Goal: Information Seeking & Learning: Learn about a topic

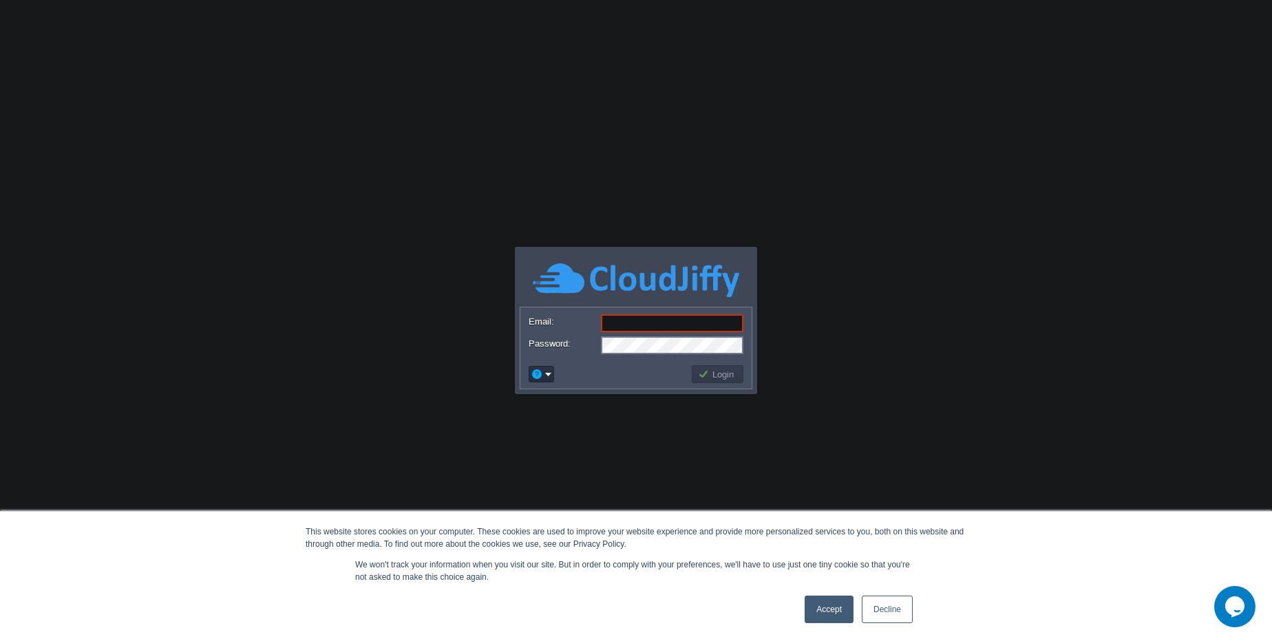
click at [890, 618] on link "Decline" at bounding box center [886, 610] width 51 height 28
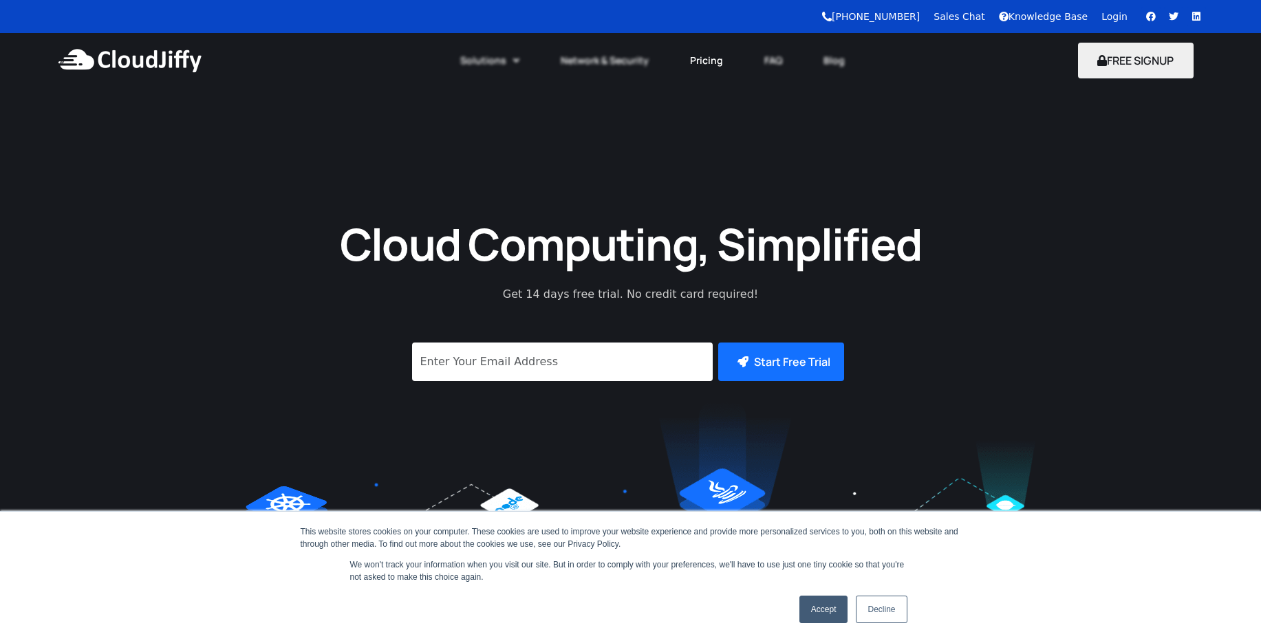
click at [705, 68] on link "Pricing" at bounding box center [707, 60] width 74 height 30
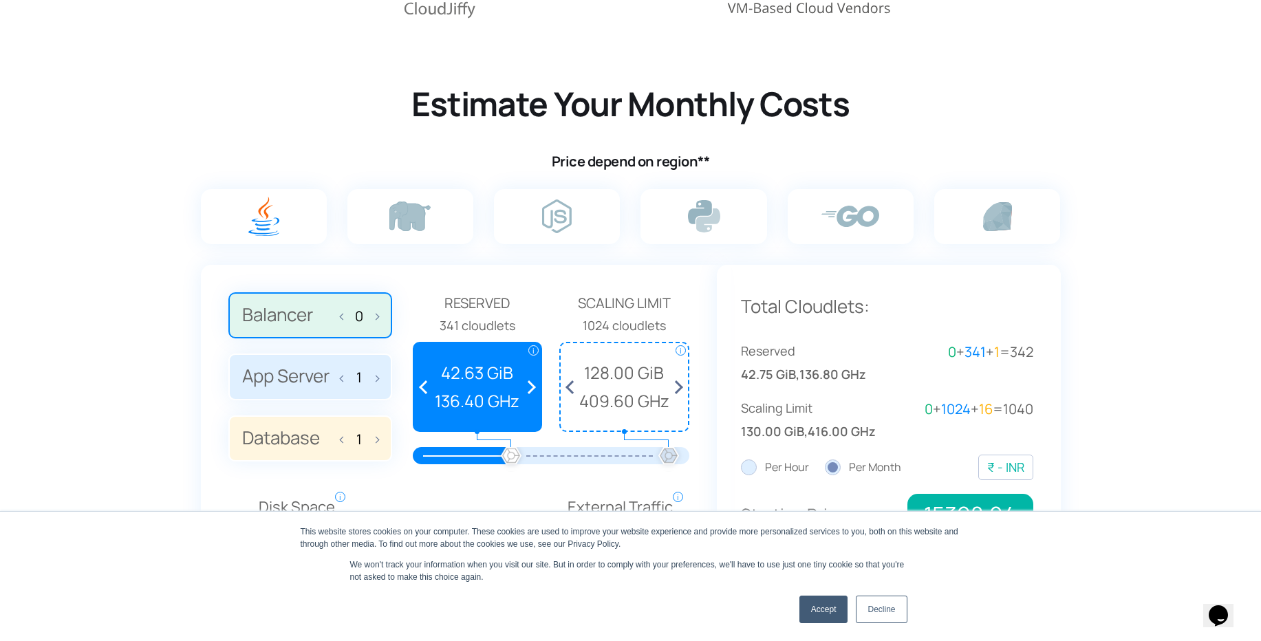
scroll to position [826, 0]
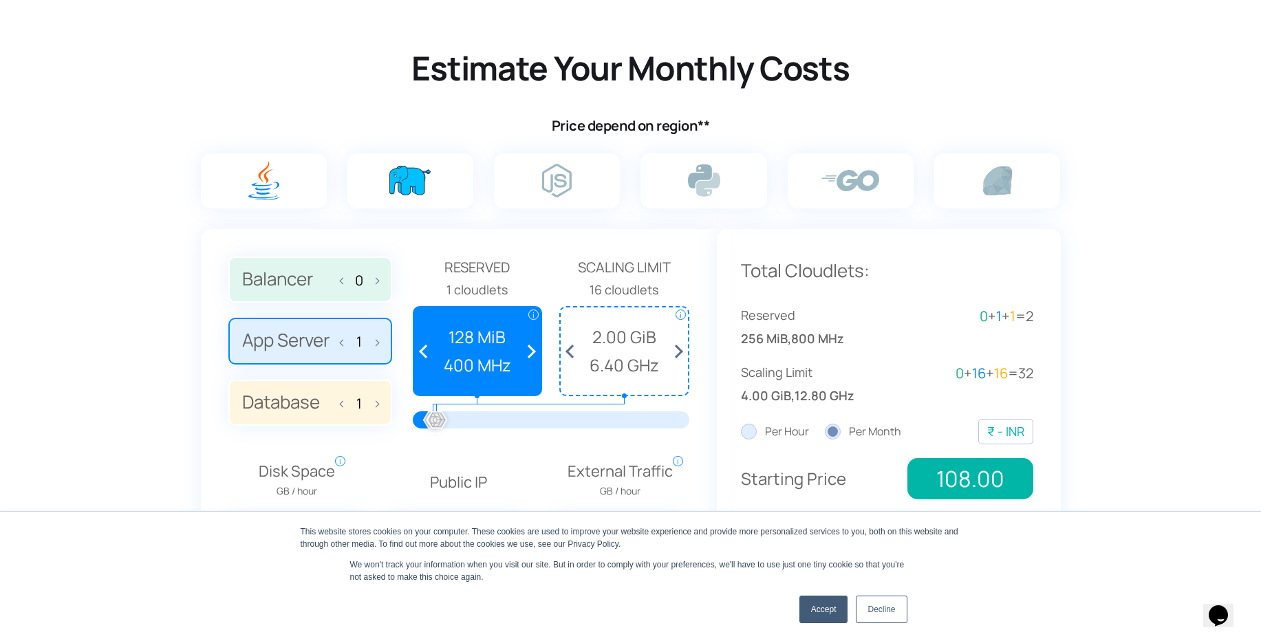
click at [405, 185] on img at bounding box center [409, 181] width 41 height 30
click at [0, 0] on input "radio" at bounding box center [0, 0] width 0 height 0
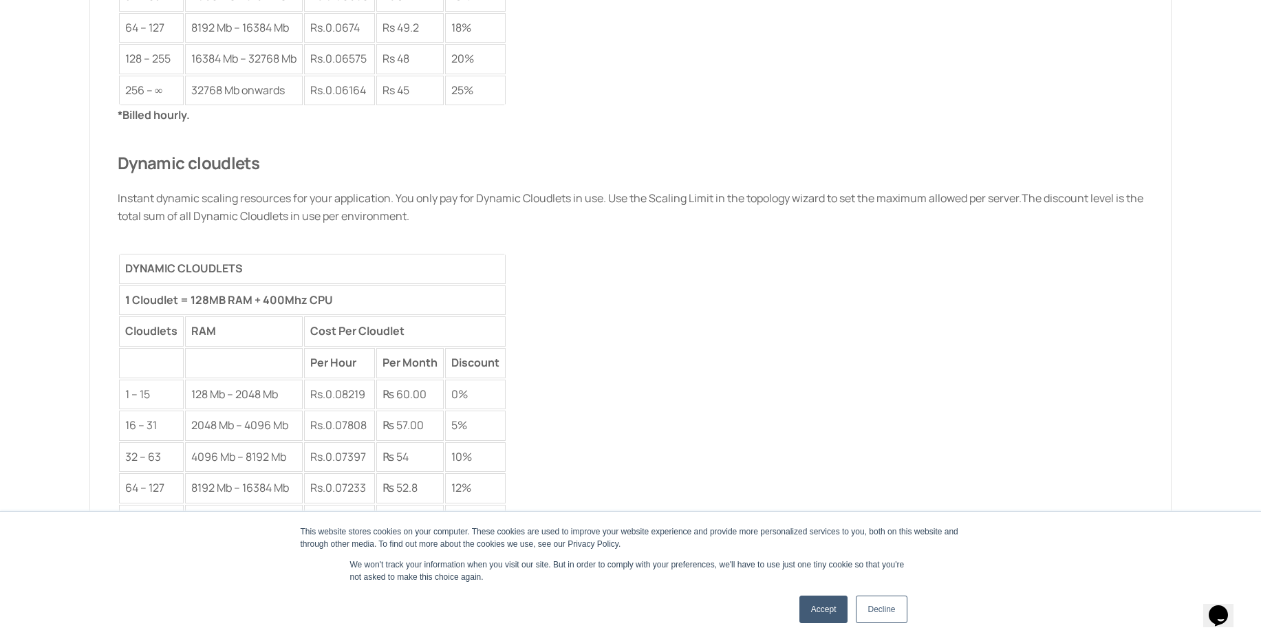
scroll to position [2229, 0]
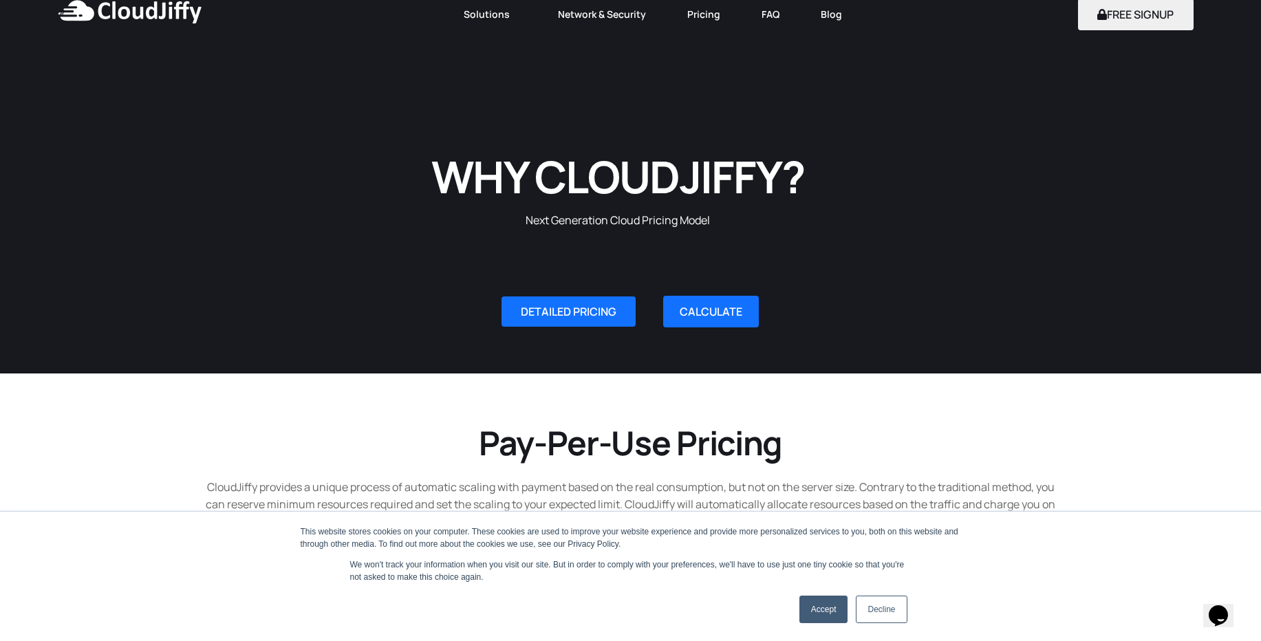
scroll to position [0, 0]
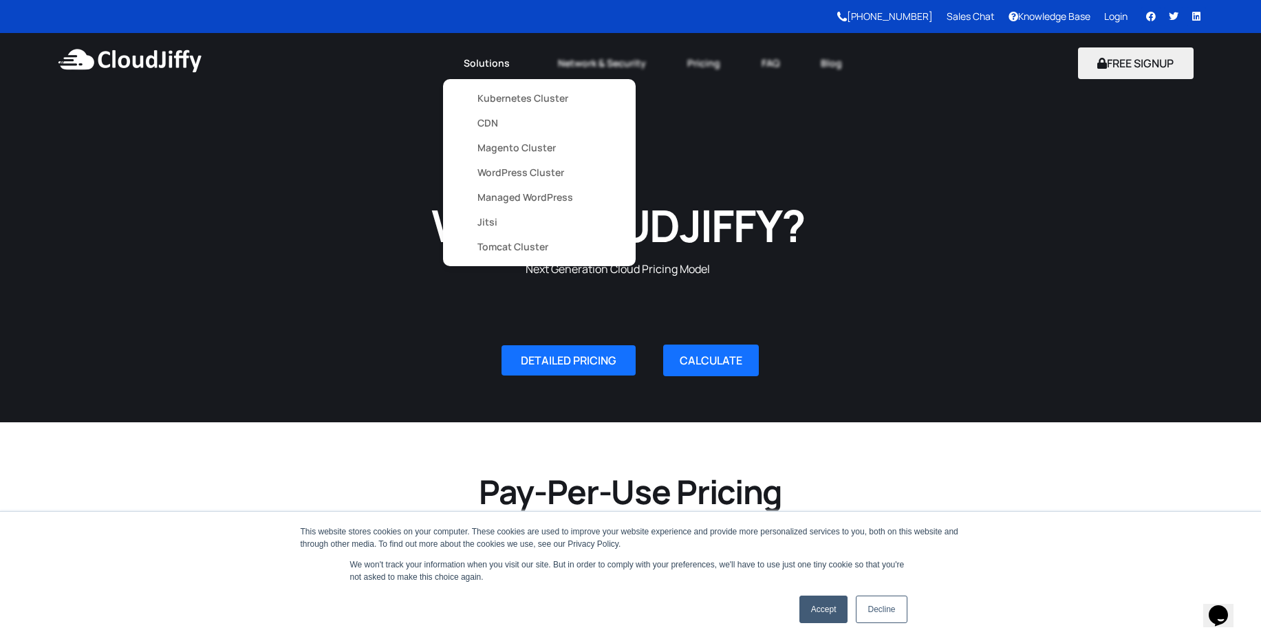
click at [518, 143] on link "Magento Cluster" at bounding box center [540, 148] width 124 height 25
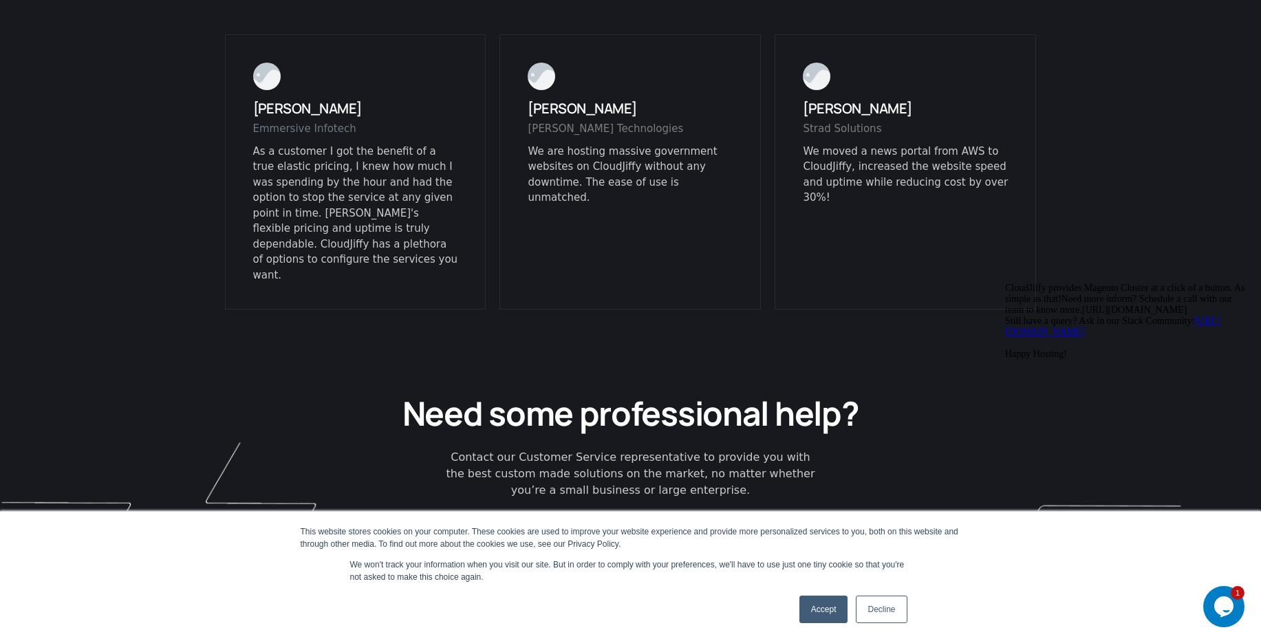
scroll to position [3349, 0]
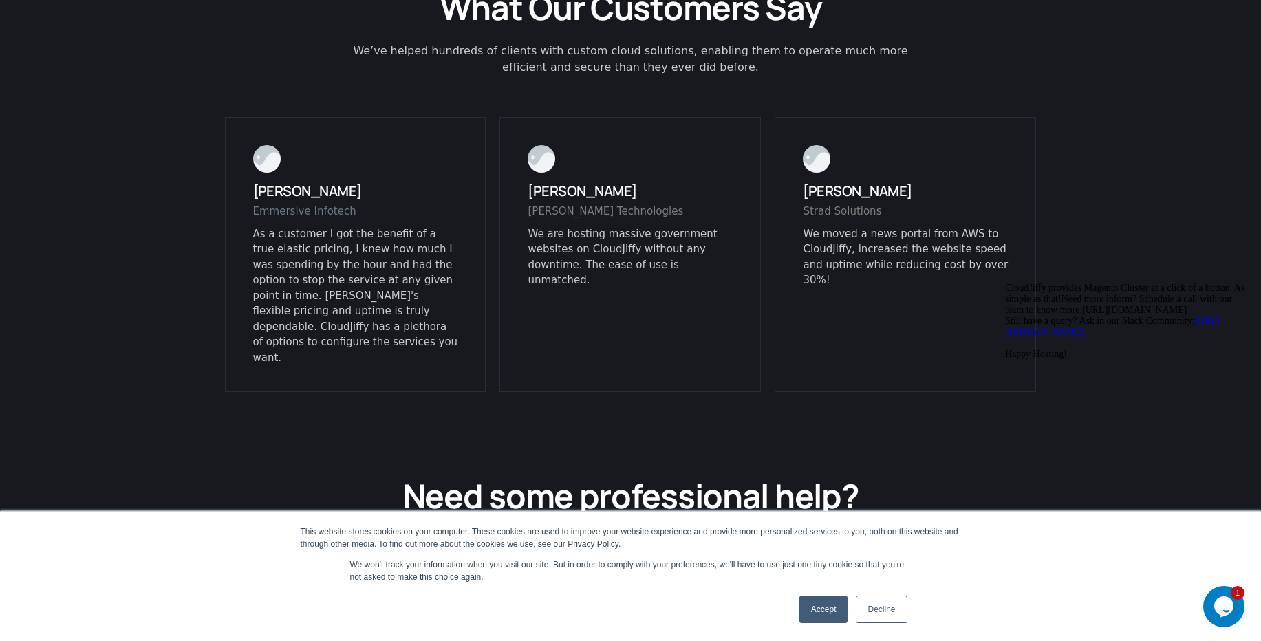
click at [1005, 283] on icon "Chat attention grabber" at bounding box center [1005, 283] width 0 height 0
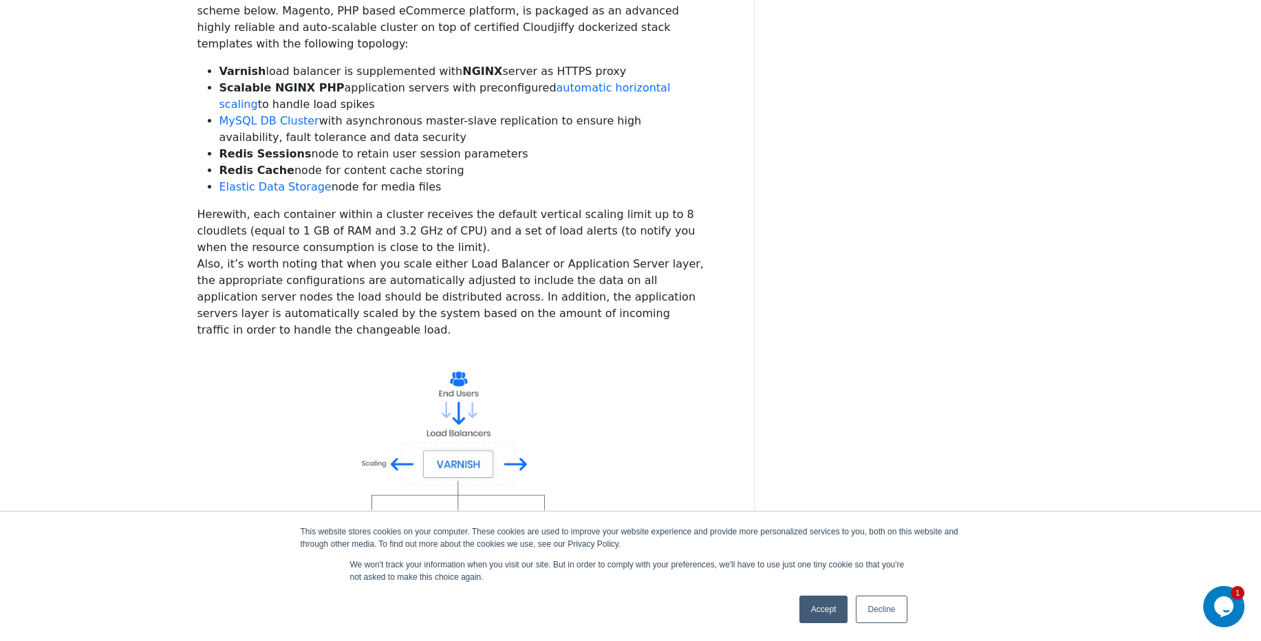
scroll to position [0, 0]
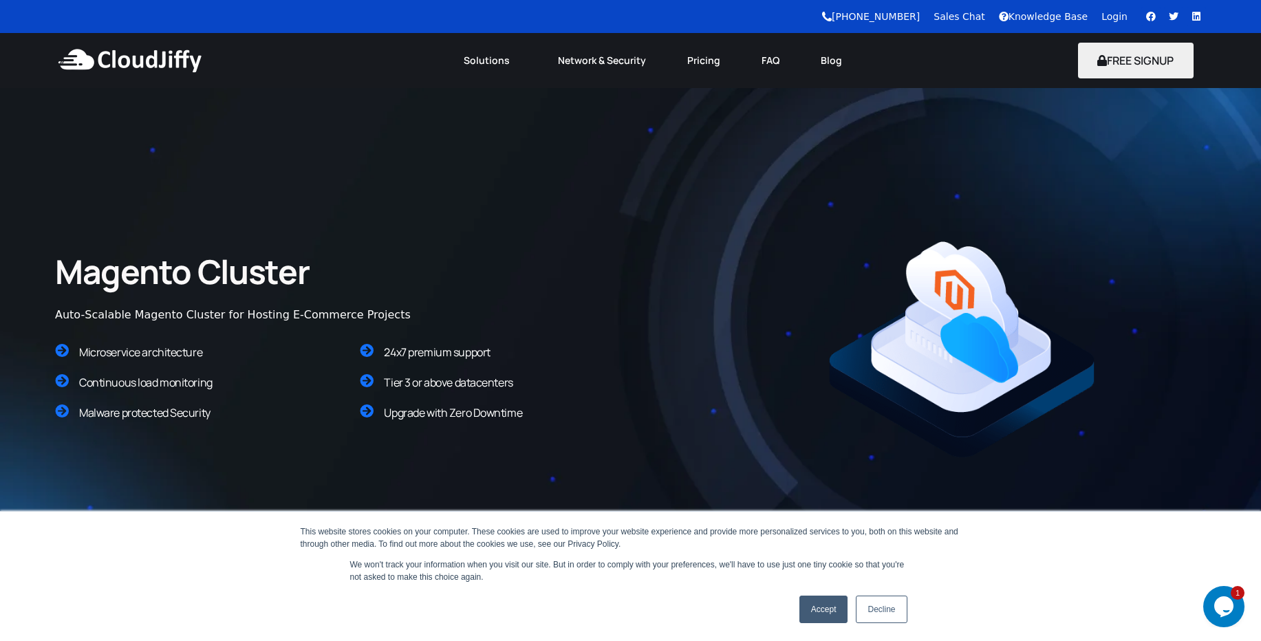
click at [180, 67] on img at bounding box center [129, 60] width 149 height 41
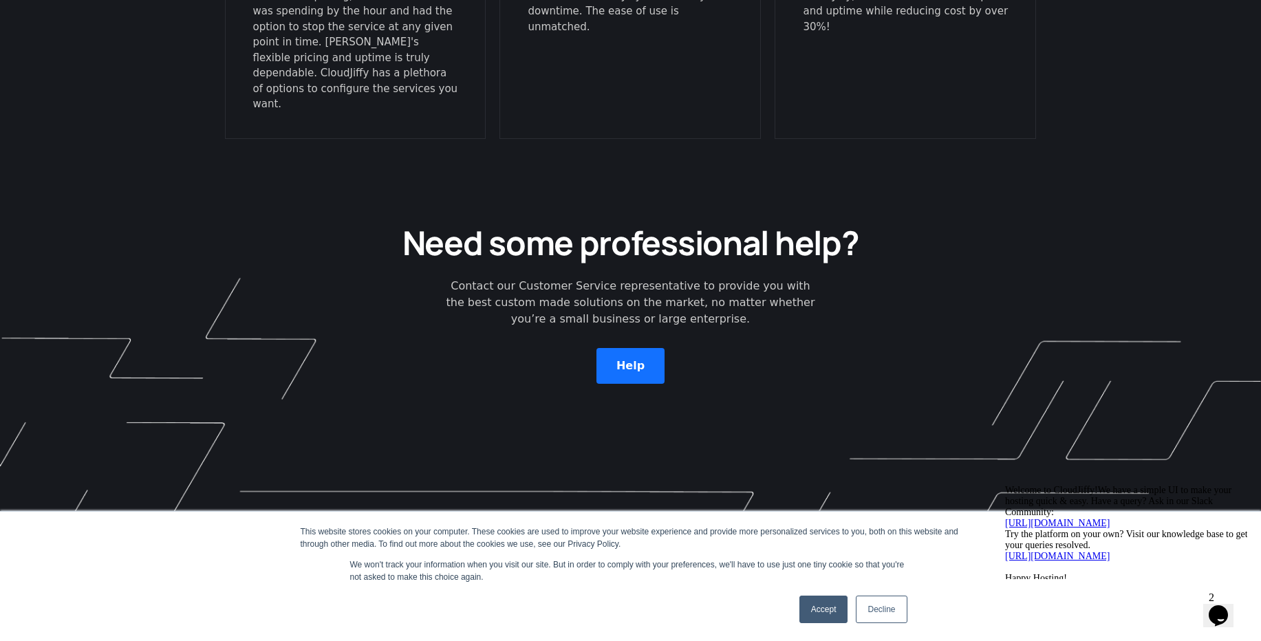
scroll to position [3925, 0]
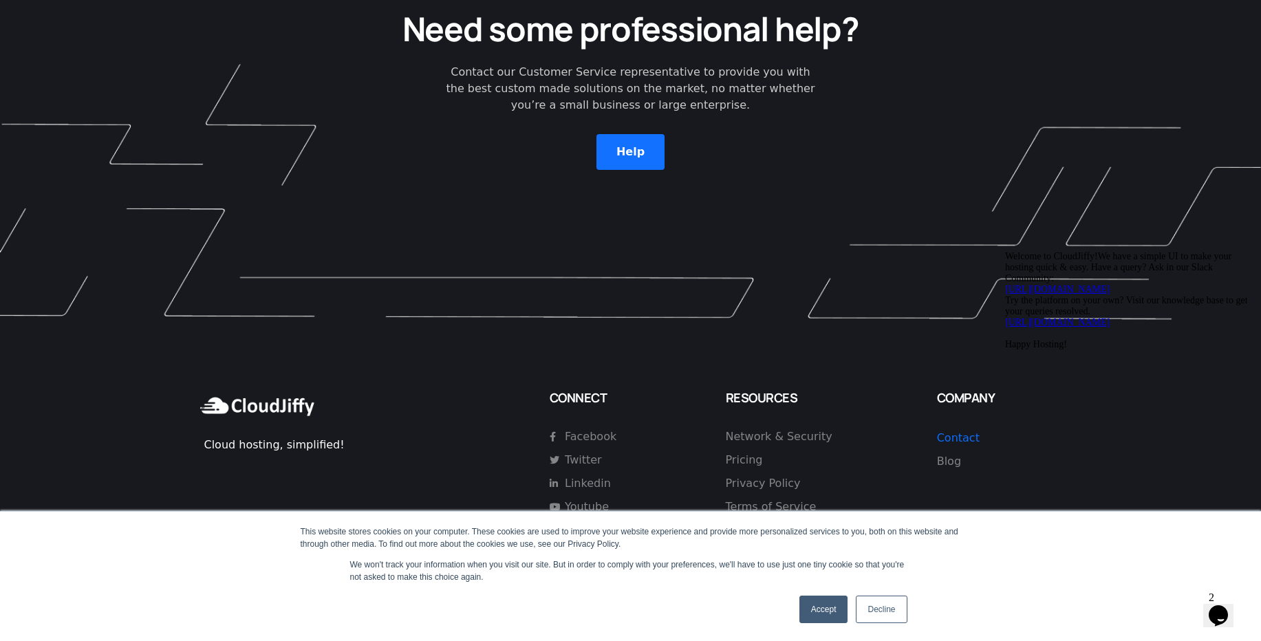
click at [1005, 251] on icon "Chat attention grabber" at bounding box center [1005, 251] width 0 height 0
click at [740, 452] on span "Pricing" at bounding box center [744, 460] width 37 height 17
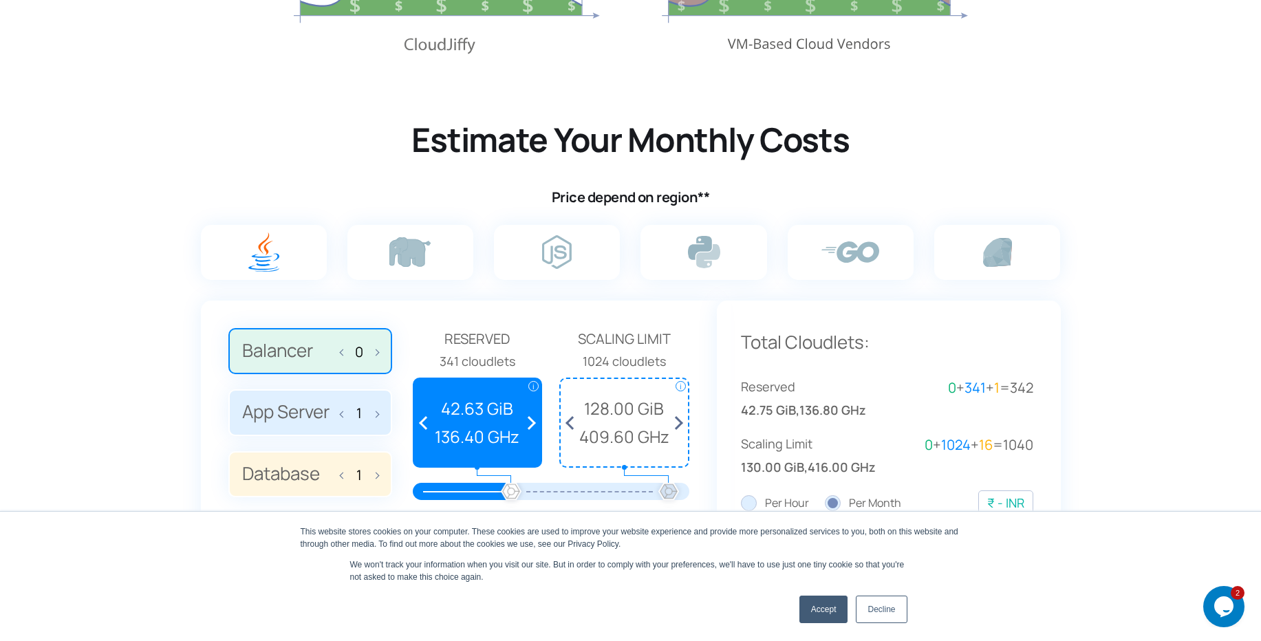
scroll to position [908, 0]
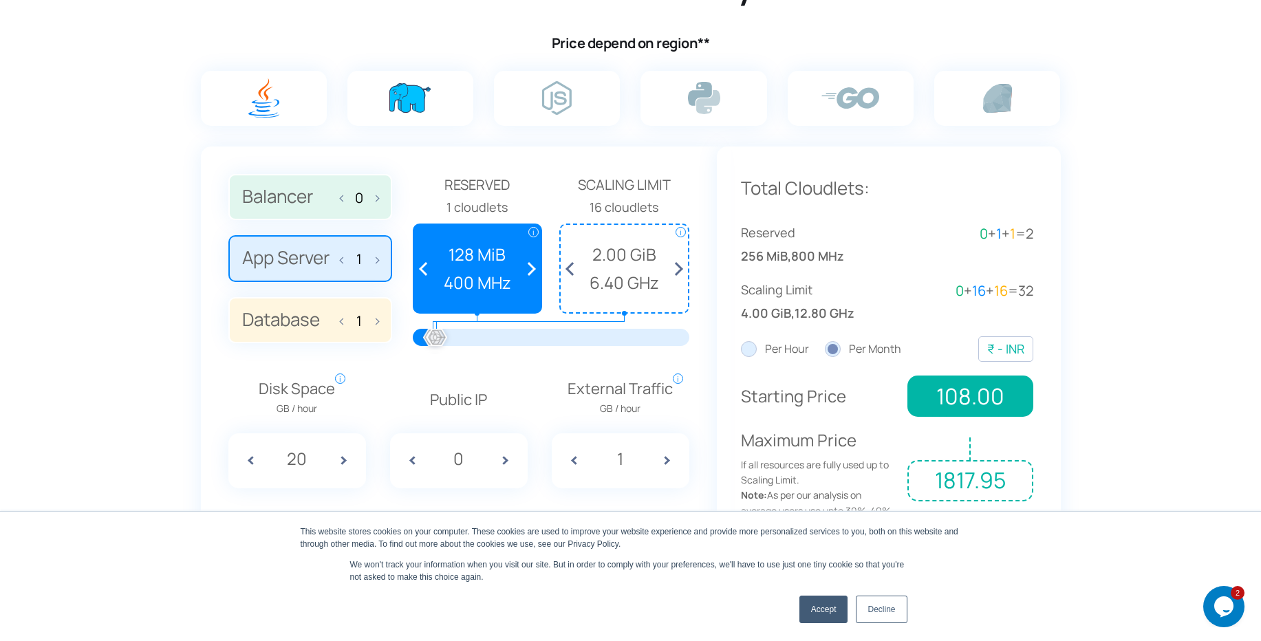
click at [405, 113] on img at bounding box center [409, 98] width 41 height 30
click at [0, 0] on input "radio" at bounding box center [0, 0] width 0 height 0
click at [369, 259] on span at bounding box center [374, 258] width 10 height 29
click at [342, 259] on span at bounding box center [346, 258] width 10 height 29
type input "1"
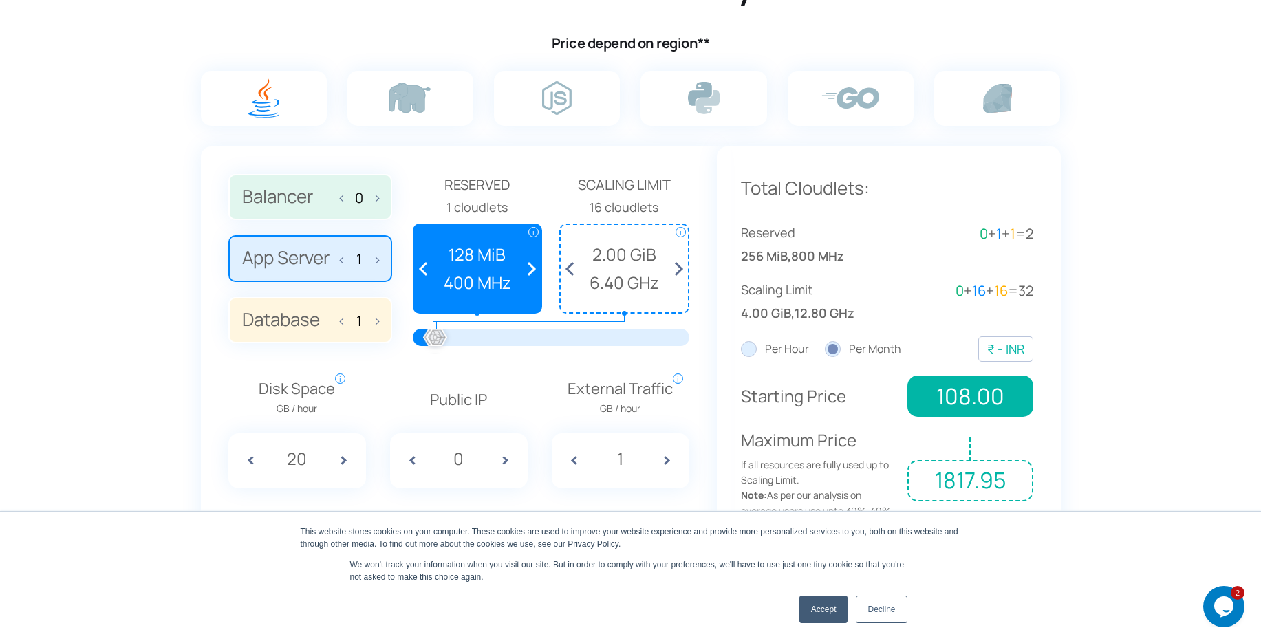
click at [611, 281] on span "6.40 GHz" at bounding box center [625, 283] width 114 height 26
click at [494, 279] on span "400 MHz" at bounding box center [478, 283] width 114 height 26
click at [534, 268] on span at bounding box center [527, 268] width 25 height 87
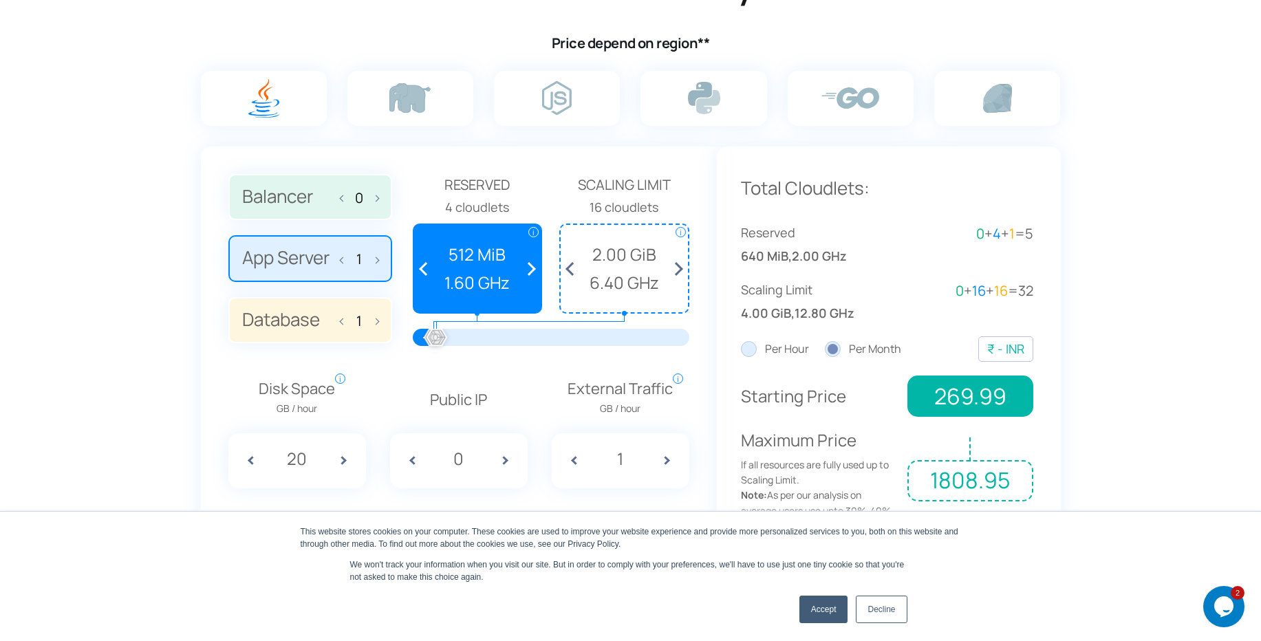
click at [534, 268] on span at bounding box center [527, 268] width 25 height 87
click at [467, 253] on span "1.00 GiB" at bounding box center [478, 255] width 114 height 26
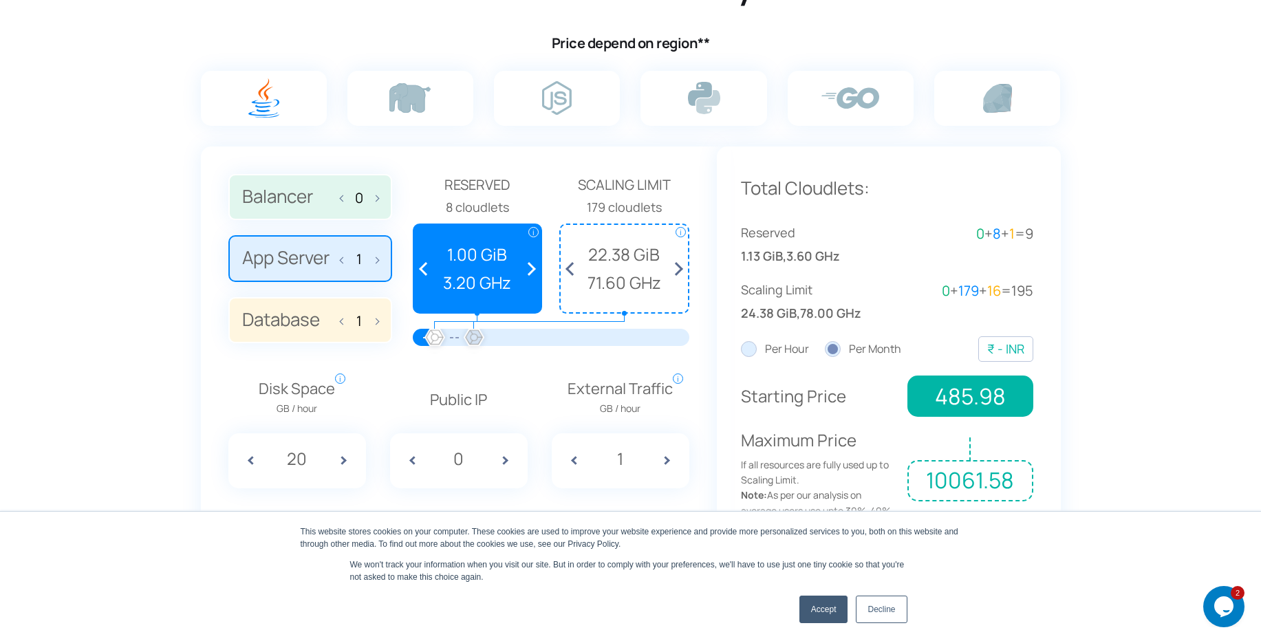
drag, startPoint x: 440, startPoint y: 338, endPoint x: 474, endPoint y: 339, distance: 33.7
click at [474, 339] on div at bounding box center [474, 338] width 30 height 30
drag, startPoint x: 471, startPoint y: 338, endPoint x: 493, endPoint y: 339, distance: 22.1
click at [493, 339] on div at bounding box center [492, 338] width 30 height 30
drag, startPoint x: 493, startPoint y: 339, endPoint x: 399, endPoint y: 347, distance: 94.6
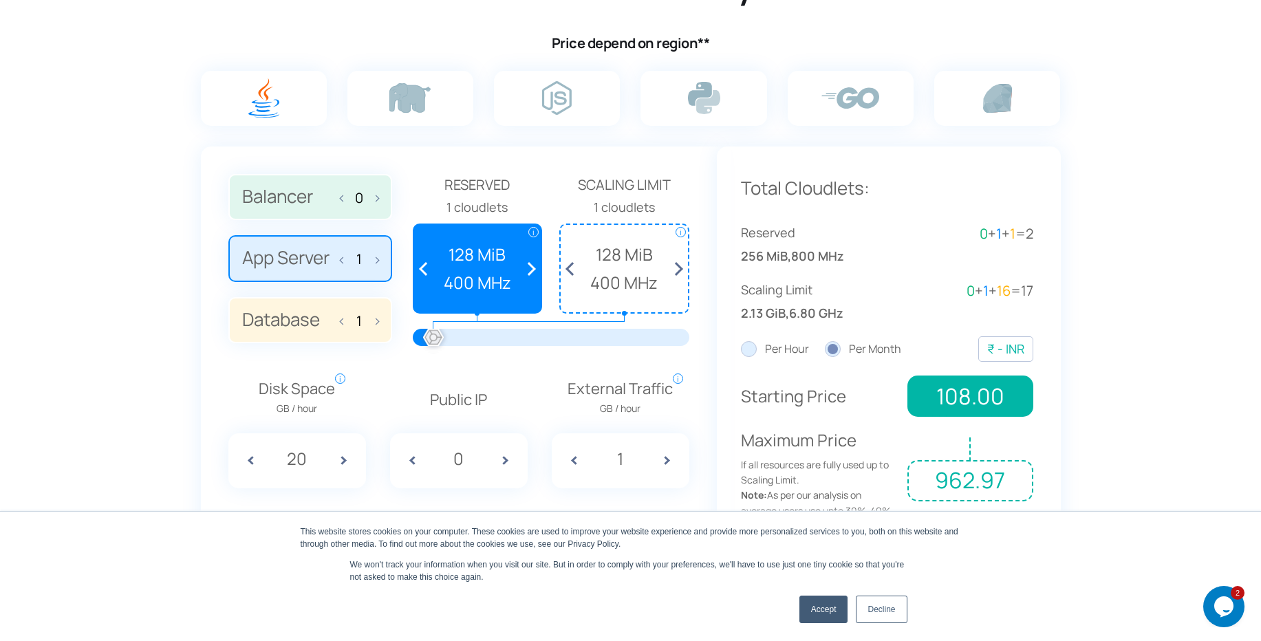
click at [399, 347] on div "Balancer 0 App Server 1 Database 1 Reserved" at bounding box center [458, 265] width 461 height 183
click at [424, 339] on div at bounding box center [433, 338] width 30 height 30
drag, startPoint x: 438, startPoint y: 339, endPoint x: 475, endPoint y: 339, distance: 36.5
click at [475, 339] on div at bounding box center [475, 338] width 30 height 30
click at [437, 343] on div at bounding box center [437, 338] width 30 height 30
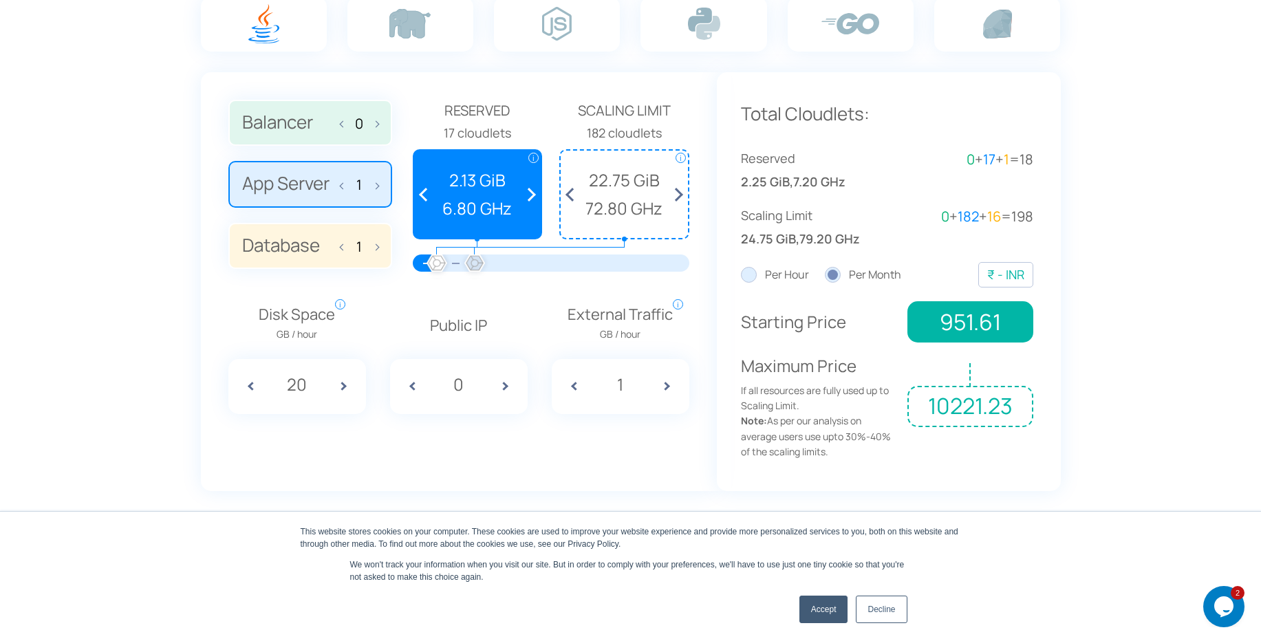
scroll to position [1073, 0]
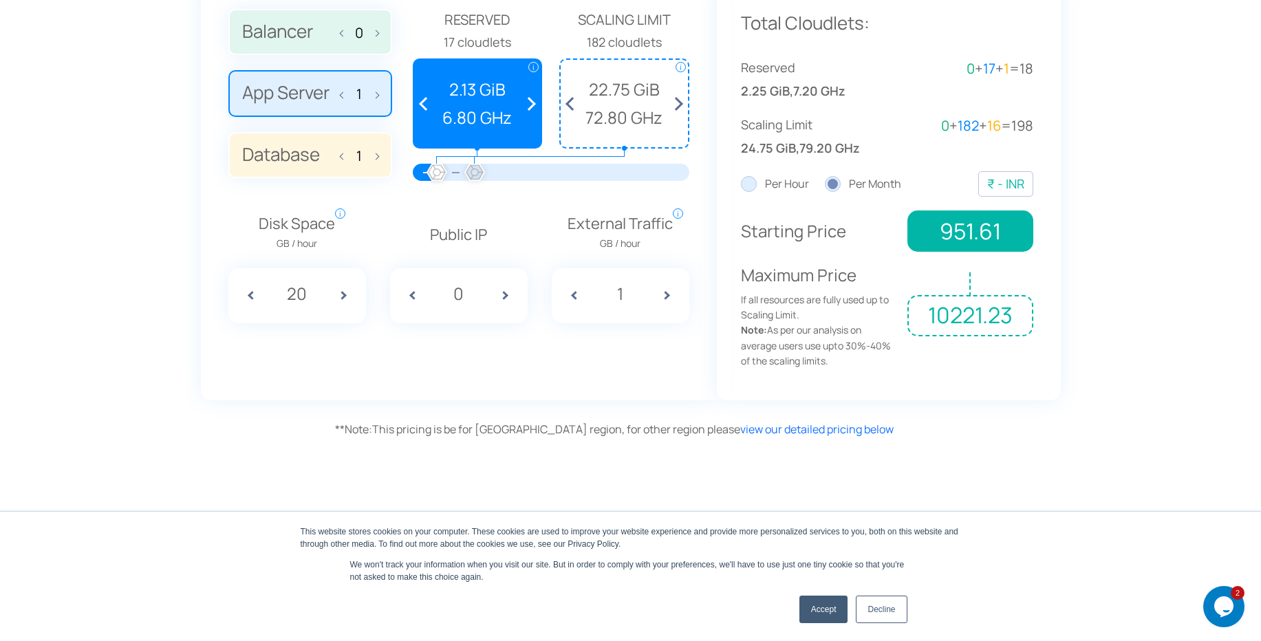
click at [796, 180] on label "Per Hour" at bounding box center [775, 184] width 68 height 18
click at [0, 0] on input "Per Hour" at bounding box center [0, 0] width 0 height 0
click at [864, 179] on label "Per Month" at bounding box center [863, 184] width 76 height 18
click at [0, 0] on input "Per Month" at bounding box center [0, 0] width 0 height 0
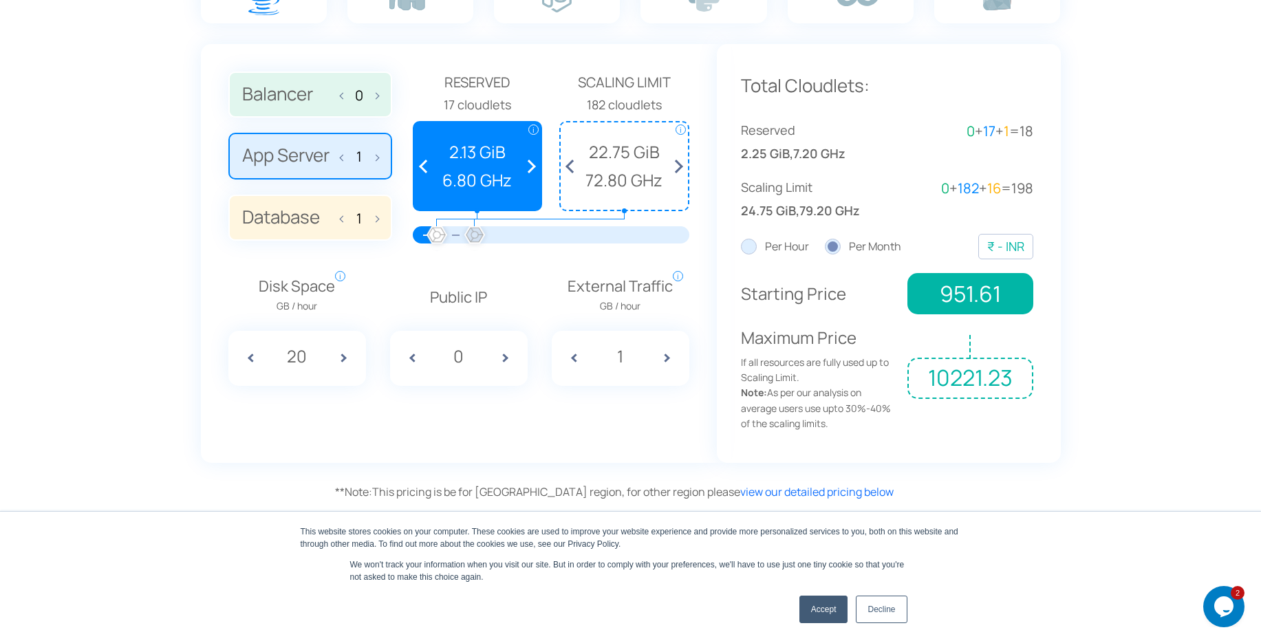
scroll to position [908, 0]
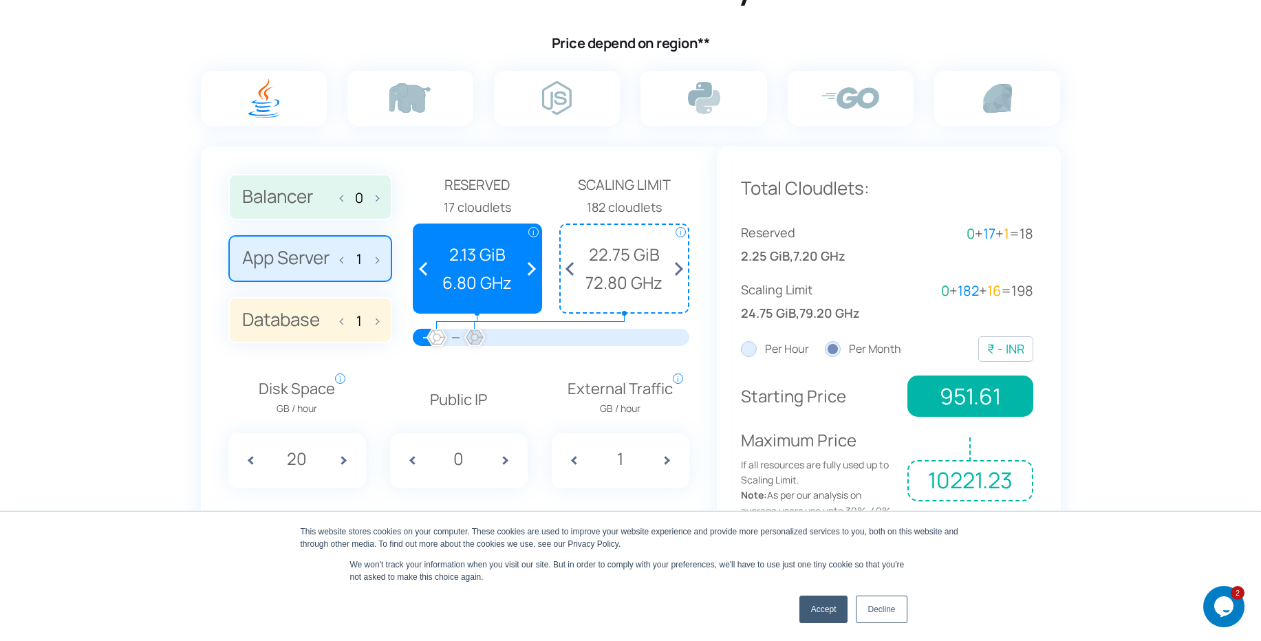
click at [482, 255] on span "2.13 GiB" at bounding box center [478, 255] width 114 height 26
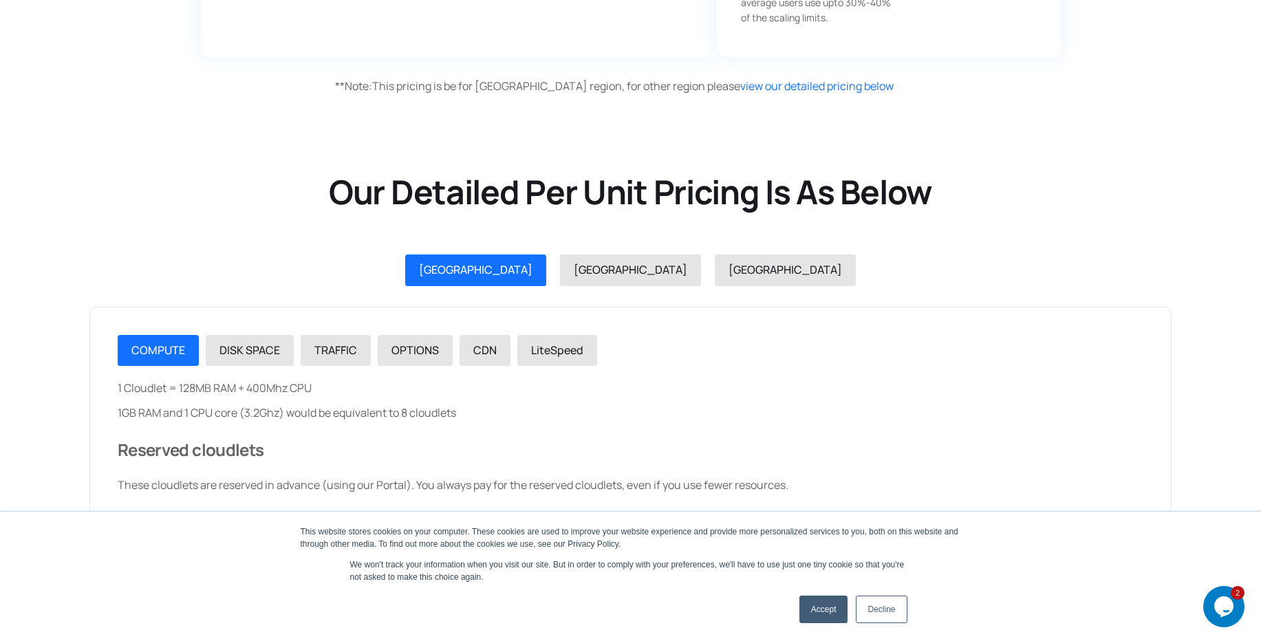
scroll to position [1569, 0]
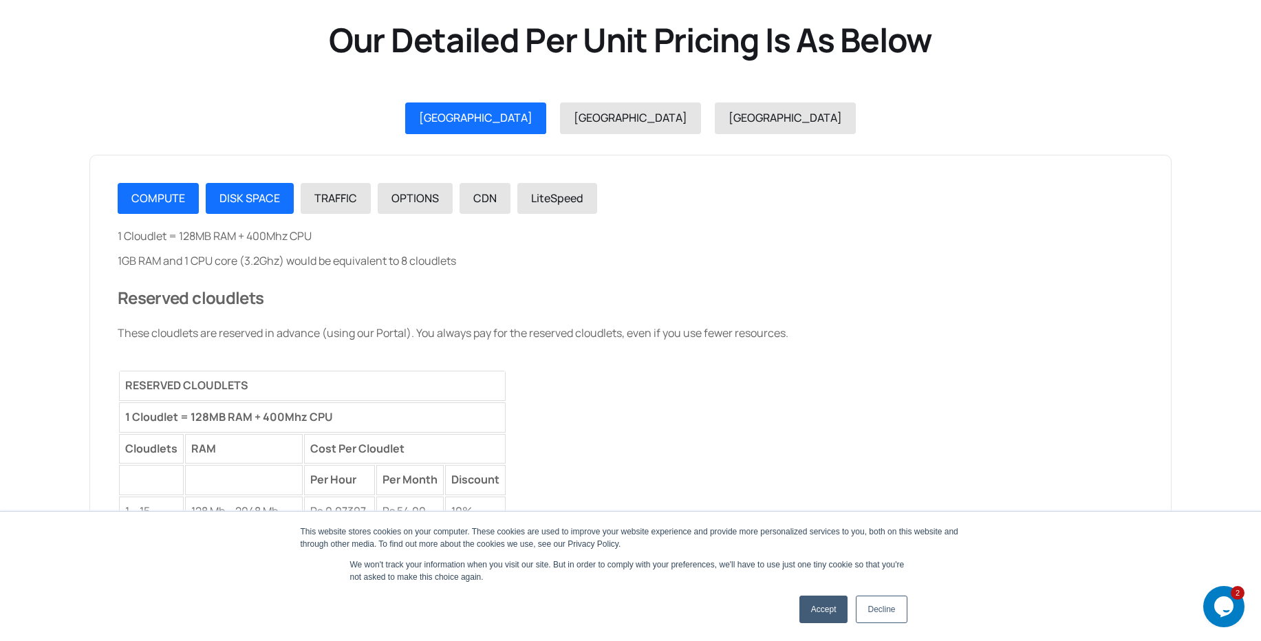
click at [257, 206] on div "DISK SPACE" at bounding box center [249, 199] width 61 height 18
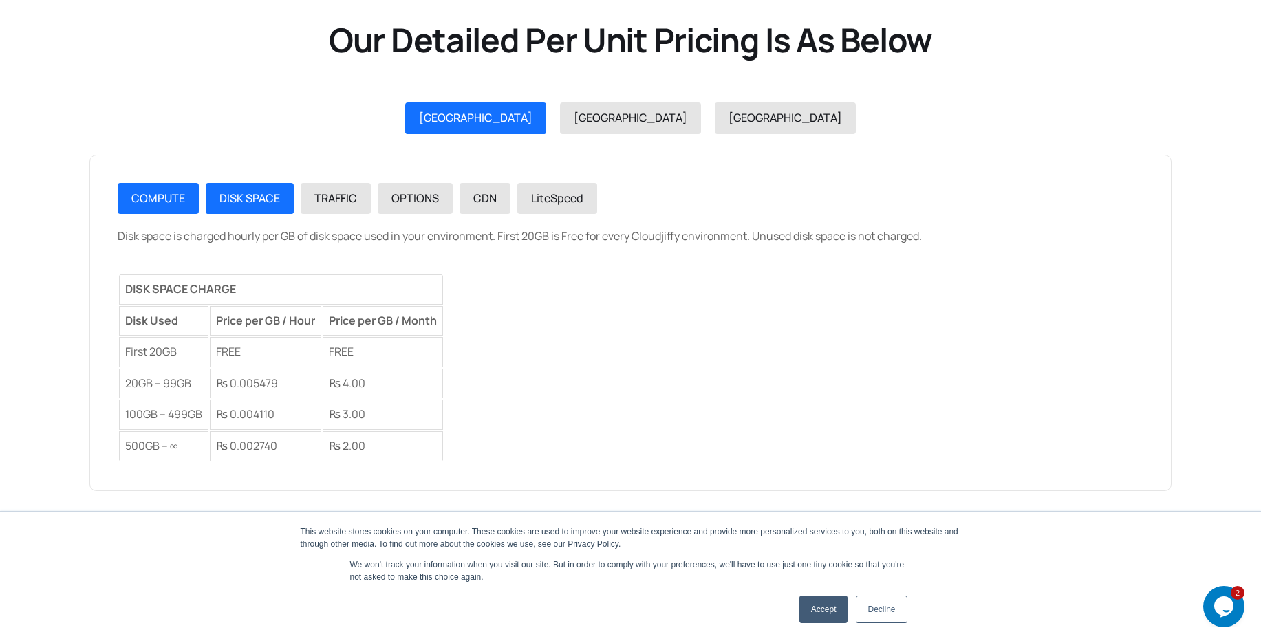
click at [152, 197] on span "COMPUTE" at bounding box center [158, 198] width 54 height 15
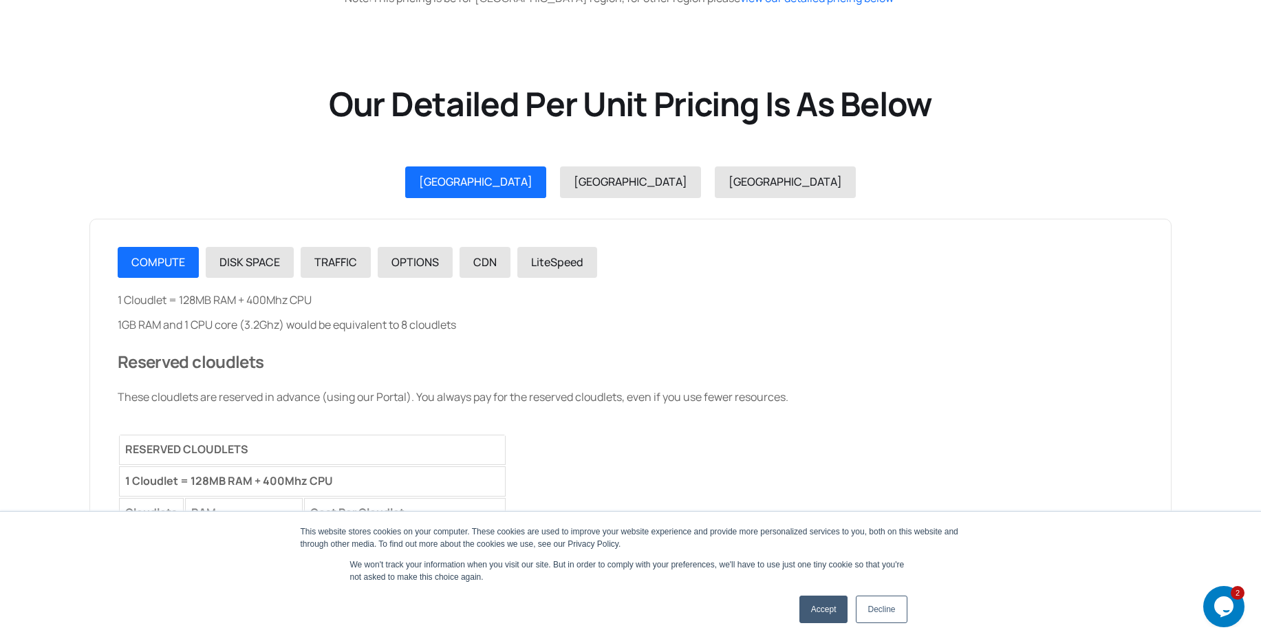
scroll to position [1651, 0]
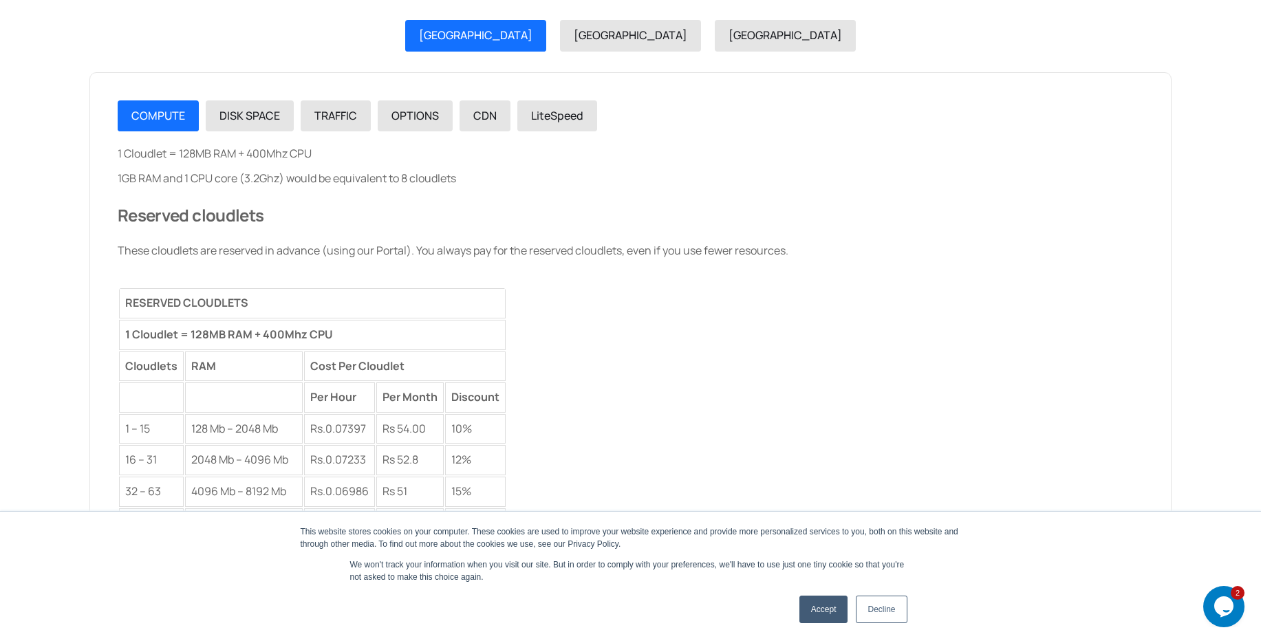
click at [260, 96] on div "COMPUTE DISK SPACE TRAFFIC OPTIONS CDN LiteSpeed 1 Cloudlet = 128MB RAM + 400Mh…" at bounding box center [630, 590] width 1082 height 1037
click at [257, 109] on span "DISK SPACE" at bounding box center [249, 115] width 61 height 15
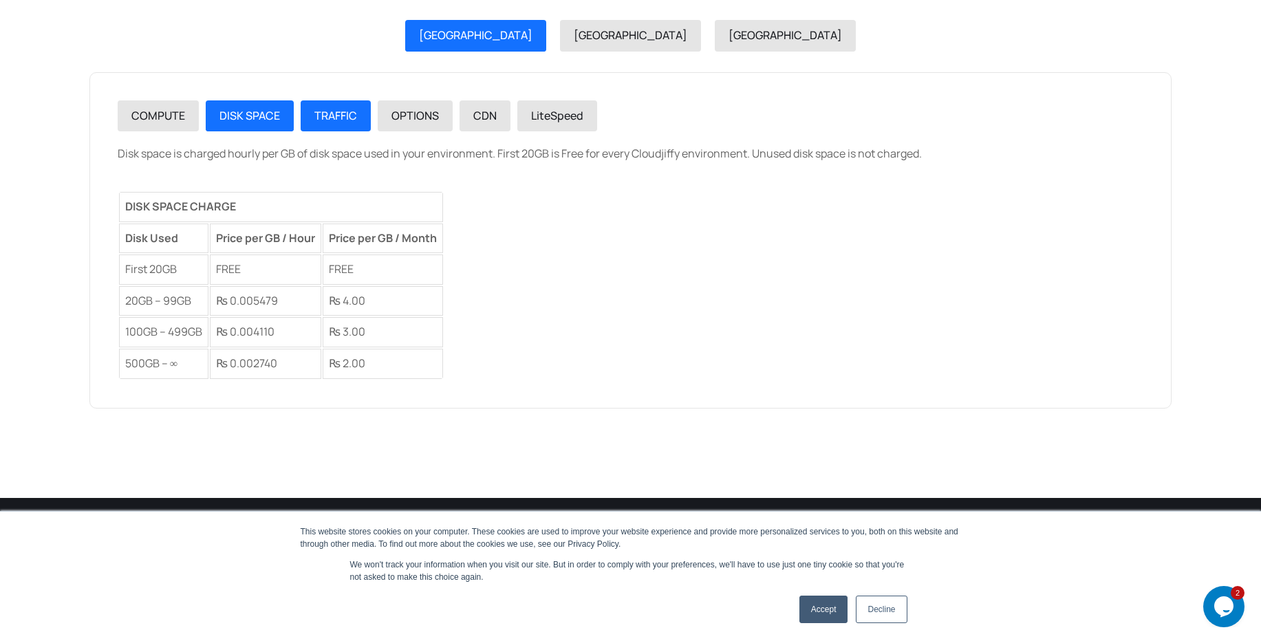
click at [321, 123] on div "TRAFFIC" at bounding box center [335, 116] width 43 height 18
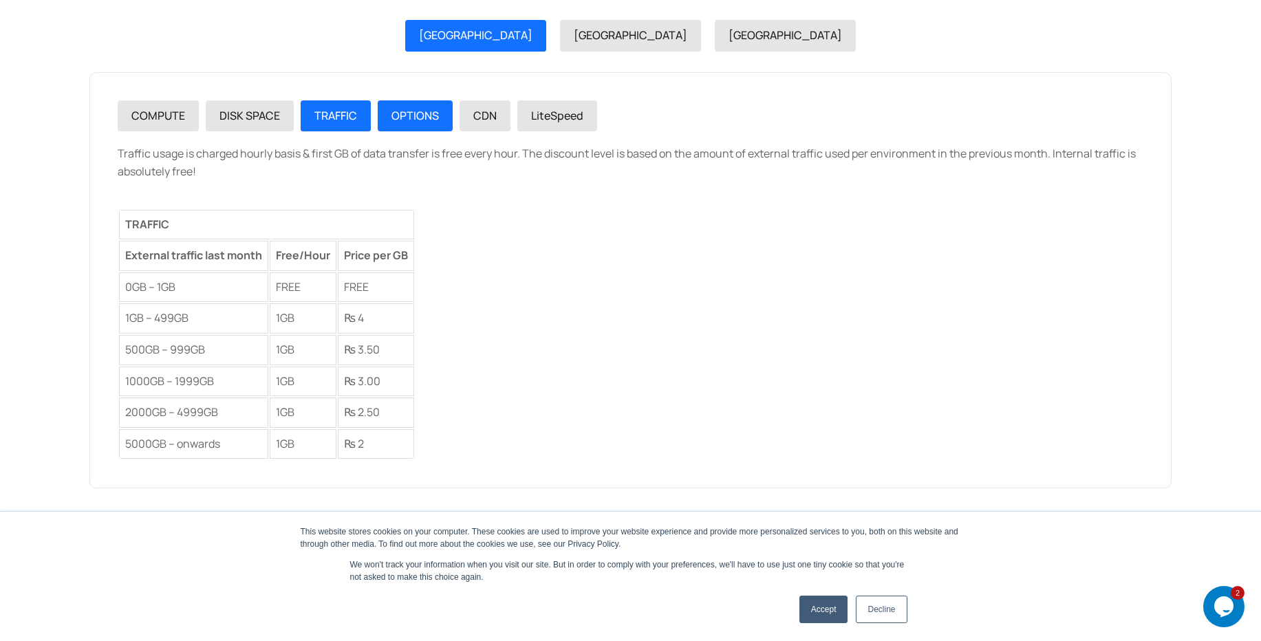
click at [387, 118] on link "OPTIONS" at bounding box center [415, 116] width 75 height 32
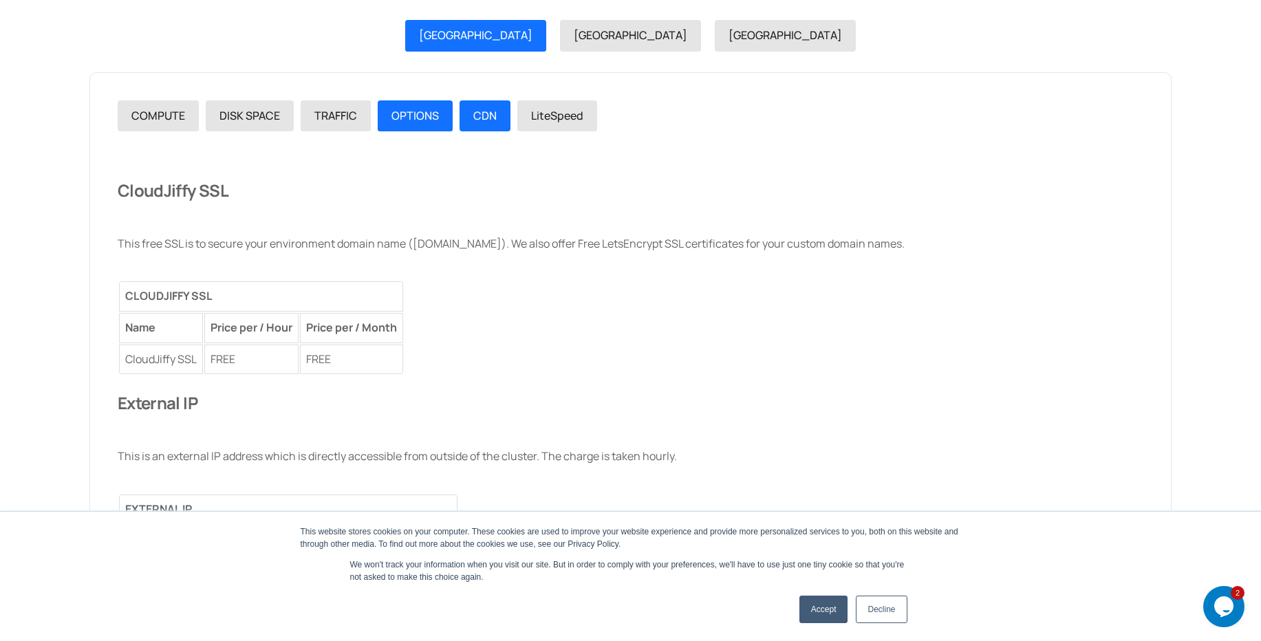
click at [475, 105] on link "CDN" at bounding box center [485, 116] width 51 height 32
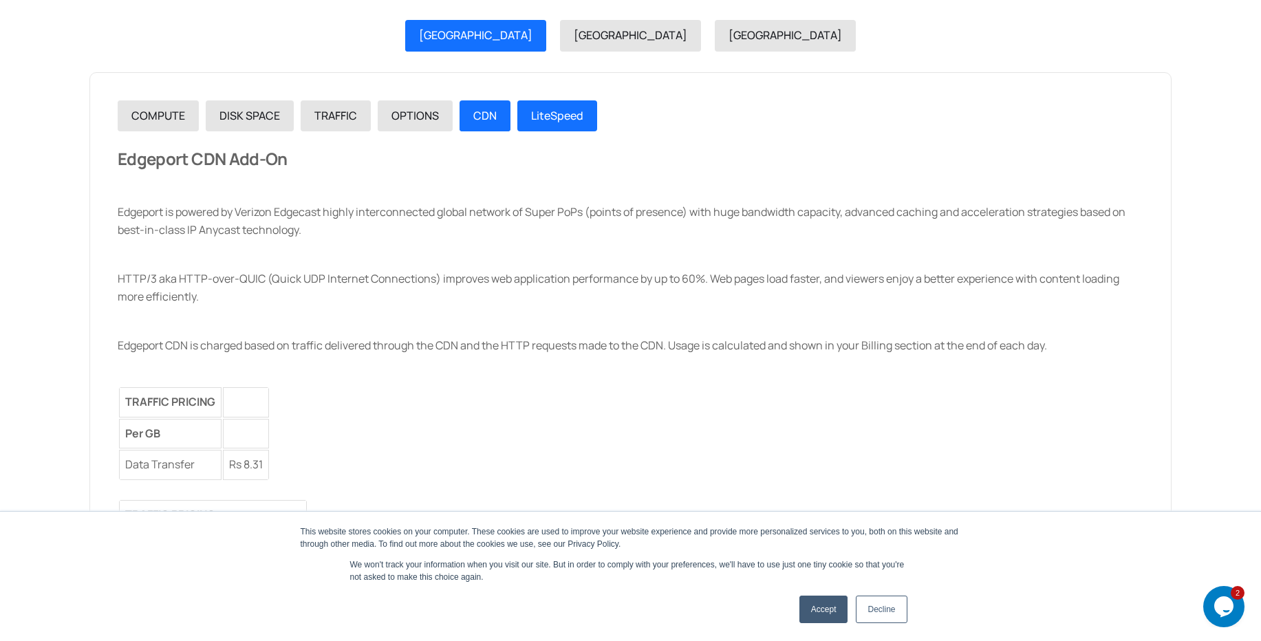
click at [525, 111] on link "LiteSpeed" at bounding box center [557, 116] width 80 height 32
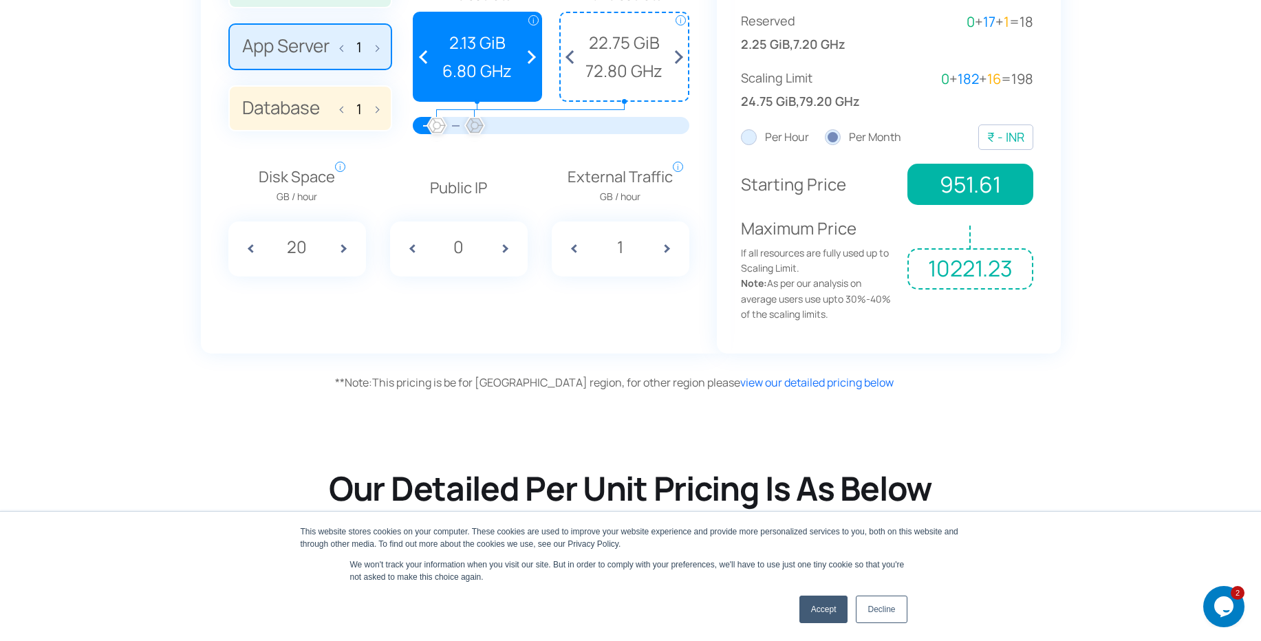
scroll to position [908, 0]
